Goal: Task Accomplishment & Management: Manage account settings

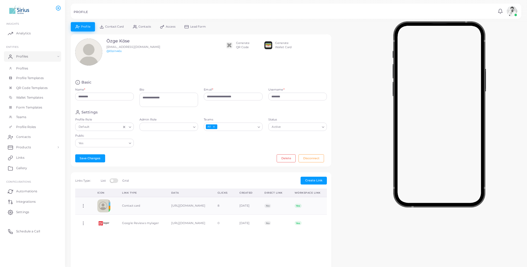
scroll to position [34, 0]
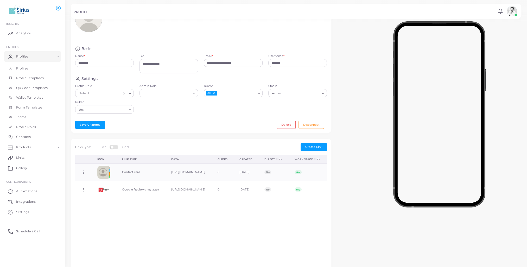
click at [423, 235] on div "**********" at bounding box center [296, 179] width 456 height 380
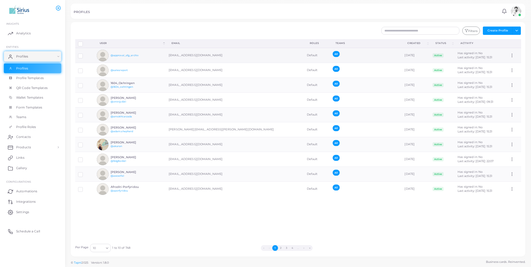
click at [125, 59] on div "@approval_sfg_archiv" at bounding box center [123, 56] width 52 height 12
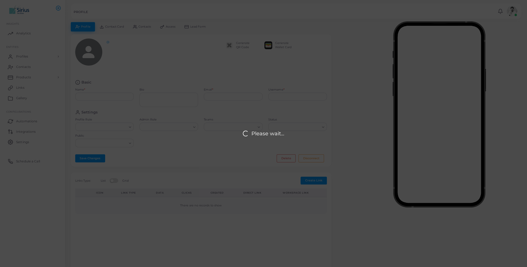
type input "**********"
